Goal: Information Seeking & Learning: Learn about a topic

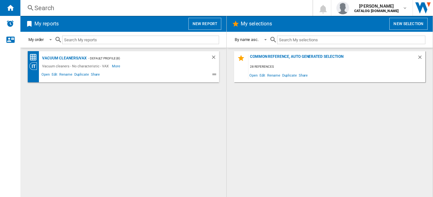
click at [54, 5] on div "Search" at bounding box center [164, 8] width 261 height 9
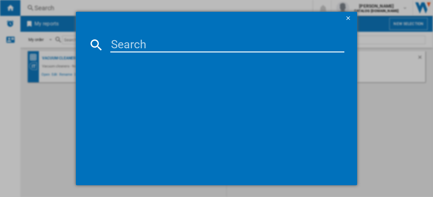
click at [134, 44] on input at bounding box center [227, 44] width 234 height 15
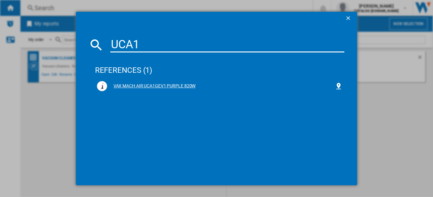
type input "UCA1"
click at [158, 87] on div "VAX MACH AIR UCA1GEV1 PURPLE 820W" at bounding box center [221, 86] width 228 height 6
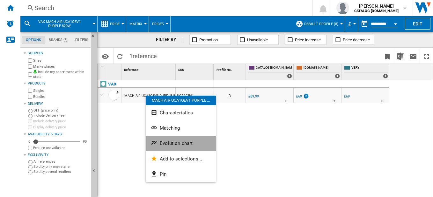
click at [186, 140] on button "Evolution chart" at bounding box center [181, 143] width 70 height 15
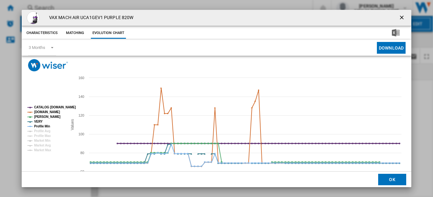
click at [50, 108] on tspan "CATALOG [DOMAIN_NAME]" at bounding box center [55, 108] width 42 height 4
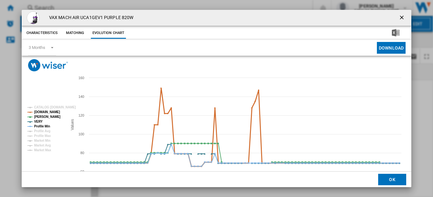
click at [48, 112] on tspan "[DOMAIN_NAME]" at bounding box center [47, 113] width 26 height 4
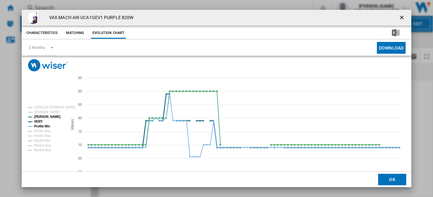
click at [40, 122] on tspan "VERY" at bounding box center [38, 122] width 9 height 4
click at [40, 127] on tspan "Profile Min" at bounding box center [42, 127] width 16 height 4
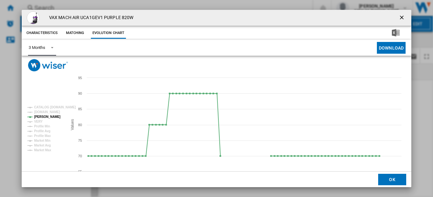
click at [54, 47] on span "Product popup" at bounding box center [51, 47] width 8 height 6
click at [42, 62] on div "6 Months" at bounding box center [36, 64] width 17 height 6
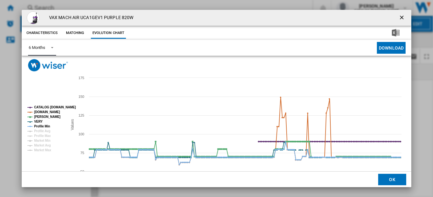
click at [50, 107] on tspan "CATALOG [DOMAIN_NAME]" at bounding box center [55, 108] width 42 height 4
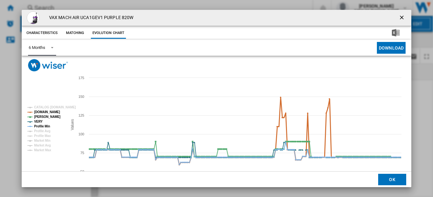
click at [44, 111] on tspan "[DOMAIN_NAME]" at bounding box center [47, 113] width 26 height 4
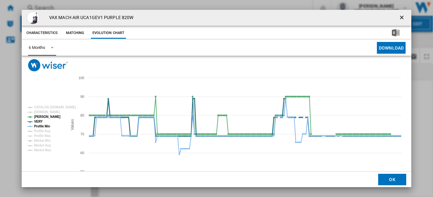
click at [39, 121] on tspan "VERY" at bounding box center [38, 122] width 9 height 4
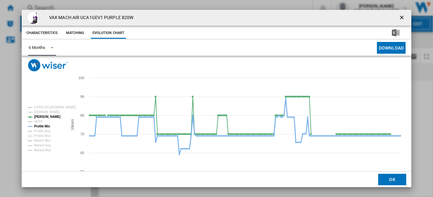
click at [39, 126] on tspan "Profile Min" at bounding box center [42, 127] width 16 height 4
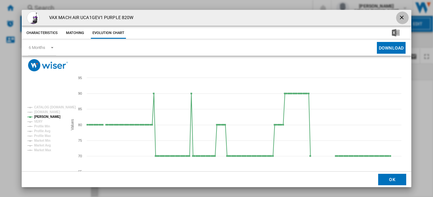
click at [400, 17] on ng-md-icon "getI18NText('BUTTONS.CLOSE_DIALOG')" at bounding box center [402, 18] width 8 height 8
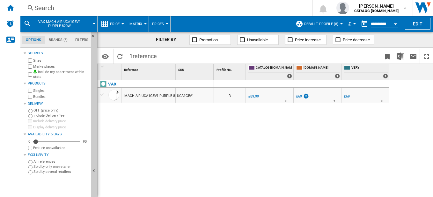
click at [47, 5] on div "Search" at bounding box center [164, 8] width 261 height 9
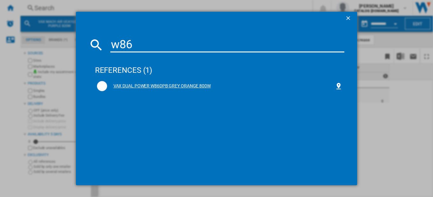
type input "w86"
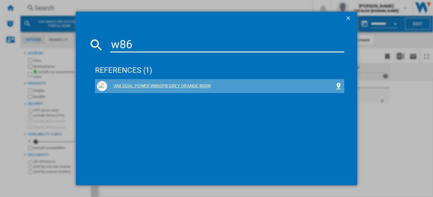
click at [156, 86] on div "VAX DUAL POWER W86DPB GREY ORANGE 800W" at bounding box center [221, 86] width 228 height 6
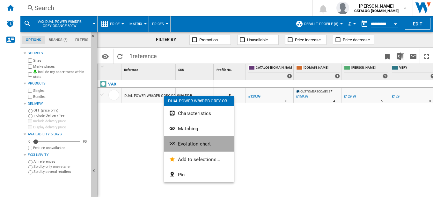
click at [186, 146] on span "Evolution chart" at bounding box center [194, 144] width 33 height 6
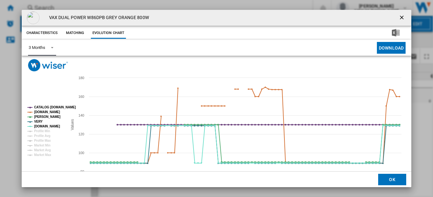
click at [46, 46] on md-select-value "3 Months" at bounding box center [42, 48] width 28 height 16
click at [47, 65] on md-option "6 Months" at bounding box center [44, 63] width 43 height 15
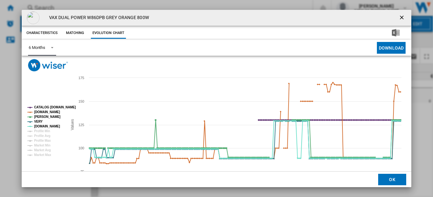
click at [45, 108] on tspan "CATALOG [DOMAIN_NAME]" at bounding box center [55, 108] width 42 height 4
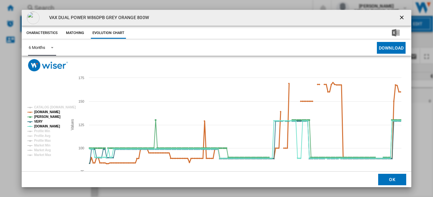
click at [43, 113] on tspan "[DOMAIN_NAME]" at bounding box center [47, 113] width 26 height 4
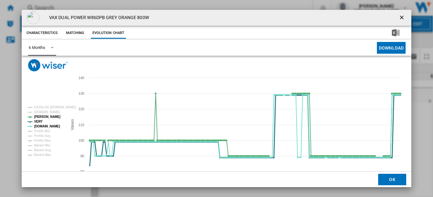
click at [41, 122] on tspan "VERY" at bounding box center [38, 122] width 9 height 4
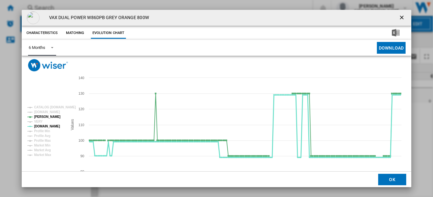
click at [37, 126] on tspan "[DOMAIN_NAME]" at bounding box center [47, 127] width 26 height 4
